Goal: Transaction & Acquisition: Purchase product/service

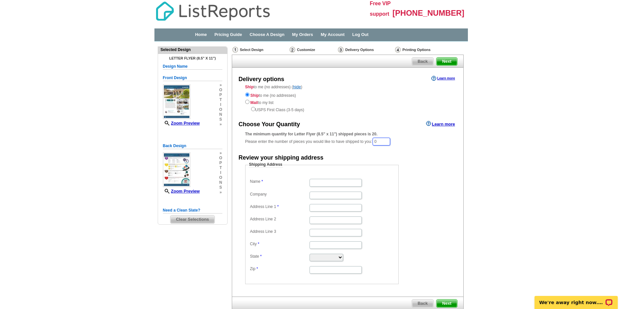
drag, startPoint x: 391, startPoint y: 141, endPoint x: 371, endPoint y: 146, distance: 20.8
click at [371, 146] on div "The minimum quantity for Letter Flyer (8.5" x 11") shipped pieces is 20. Please…" at bounding box center [347, 138] width 205 height 15
type input "30"
click at [341, 180] on input "Name" at bounding box center [336, 183] width 52 height 8
type input "Caroline Doan"
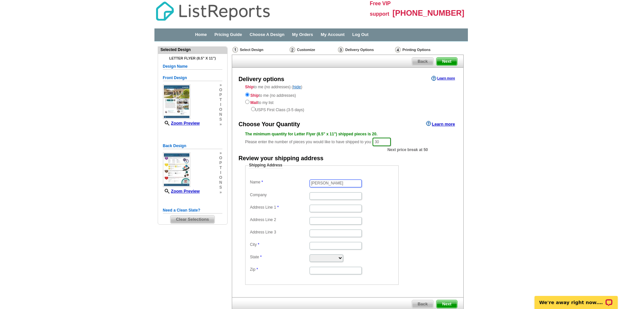
type input "32753 Tannat Drive"
type input "Temecula"
select select "CA"
type input "92591"
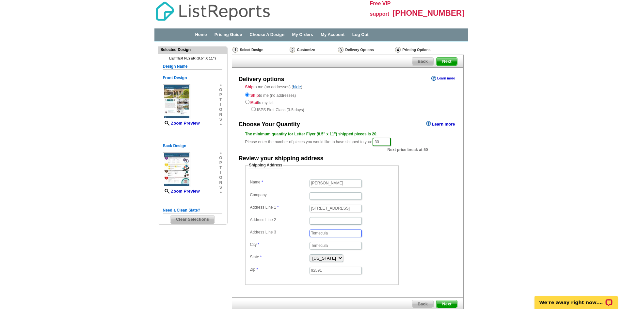
drag, startPoint x: 344, startPoint y: 232, endPoint x: 273, endPoint y: 235, distance: 70.6
click at [273, 235] on dd "Temecula" at bounding box center [322, 233] width 147 height 10
click at [442, 300] on span "Next" at bounding box center [447, 304] width 20 height 8
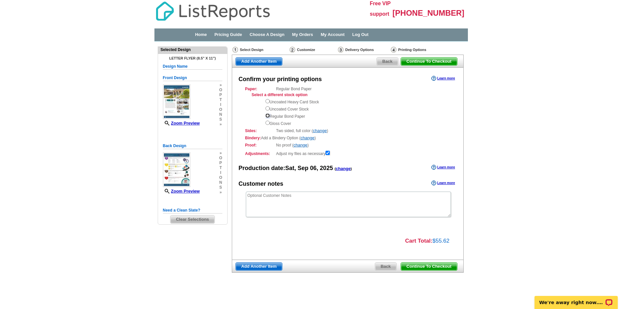
click at [267, 115] on input "radio" at bounding box center [268, 115] width 4 height 4
radio input "true"
click at [267, 101] on input "radio" at bounding box center [268, 101] width 4 height 4
radio input "true"
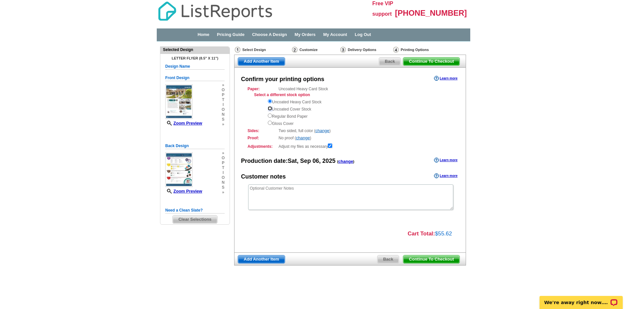
click at [270, 108] on input "radio" at bounding box center [270, 108] width 4 height 4
radio input "true"
